Goal: Task Accomplishment & Management: Check status

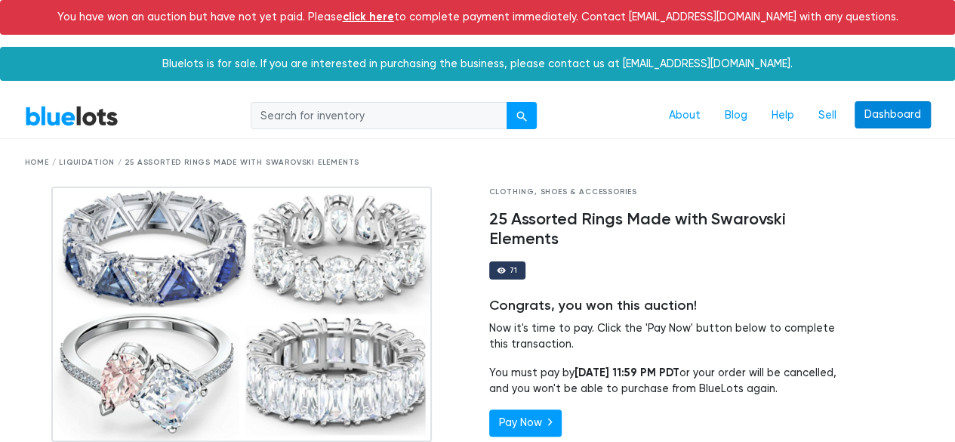
click at [880, 115] on link "Dashboard" at bounding box center [892, 114] width 76 height 27
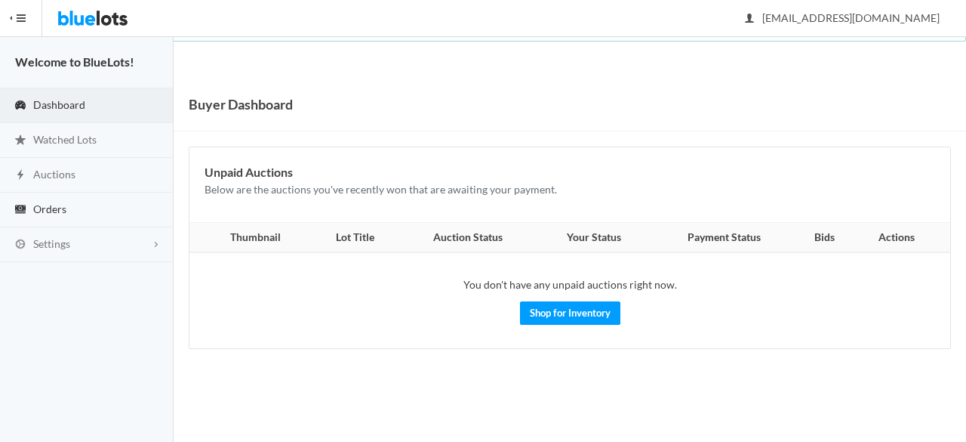
click at [122, 205] on link "Orders" at bounding box center [87, 209] width 174 height 35
